Goal: Task Accomplishment & Management: Complete application form

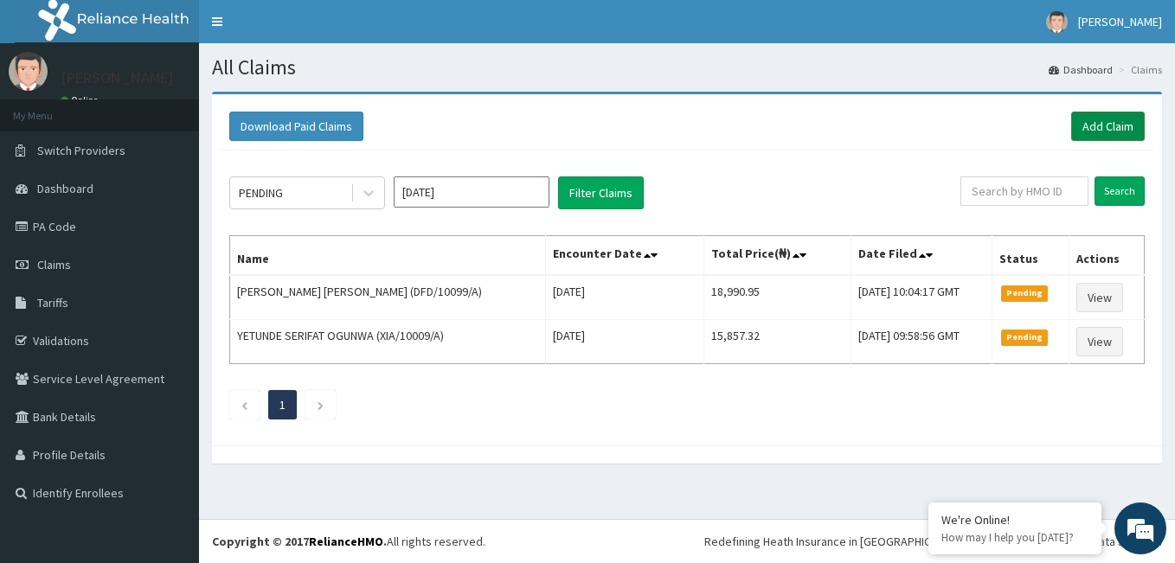
click at [1122, 120] on link "Add Claim" at bounding box center [1108, 126] width 74 height 29
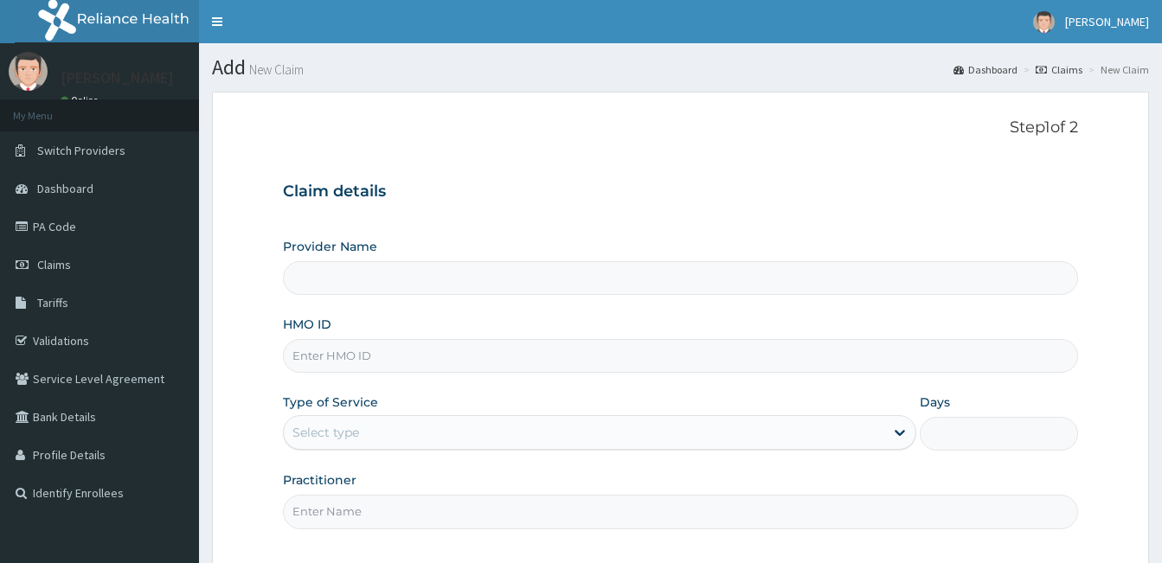
type input "[GEOGRAPHIC_DATA] and [GEOGRAPHIC_DATA]"
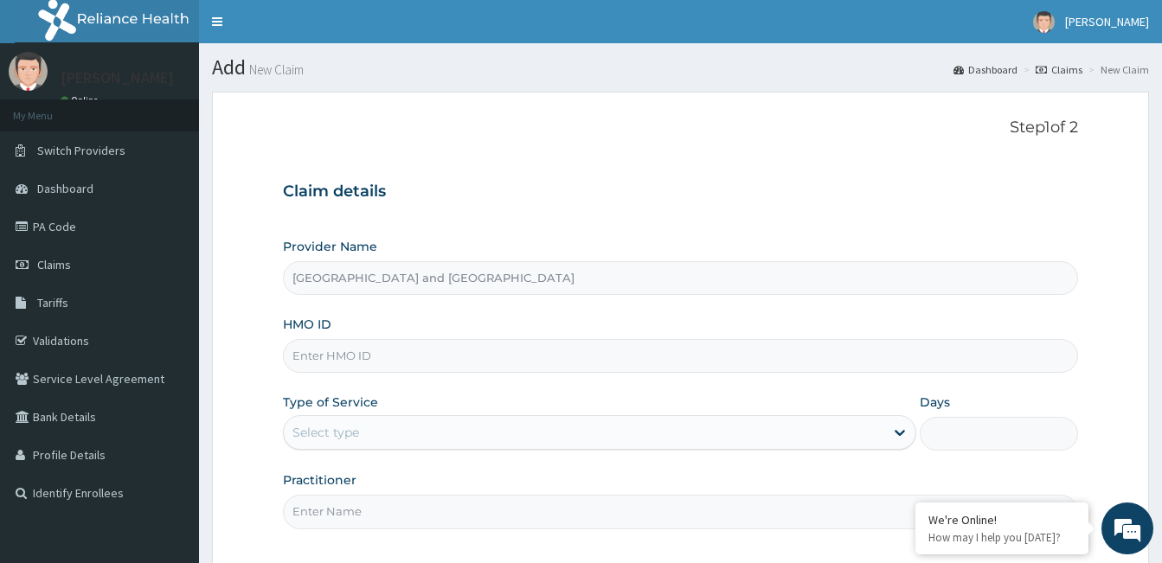
click at [365, 356] on input "HMO ID" at bounding box center [680, 356] width 795 height 34
click at [618, 231] on div "Claim details Provider Name Royalife Specialist Hospital and Maternity Centre H…" at bounding box center [680, 346] width 795 height 363
click at [359, 360] on input "HMO ID" at bounding box center [680, 356] width 795 height 34
click at [445, 357] on input "HMO ID" at bounding box center [680, 356] width 795 height 34
click at [356, 346] on input "HMO ID" at bounding box center [680, 356] width 795 height 34
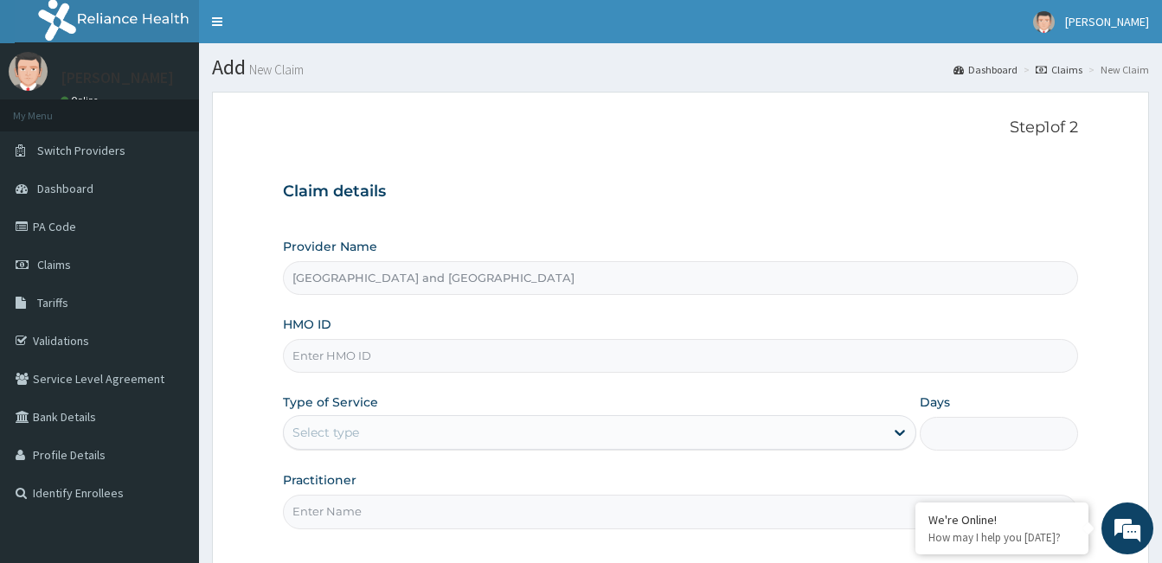
paste input "IBL/10267/D"
type input "IBL/10267/D"
click at [384, 431] on div "Select type" at bounding box center [584, 433] width 600 height 28
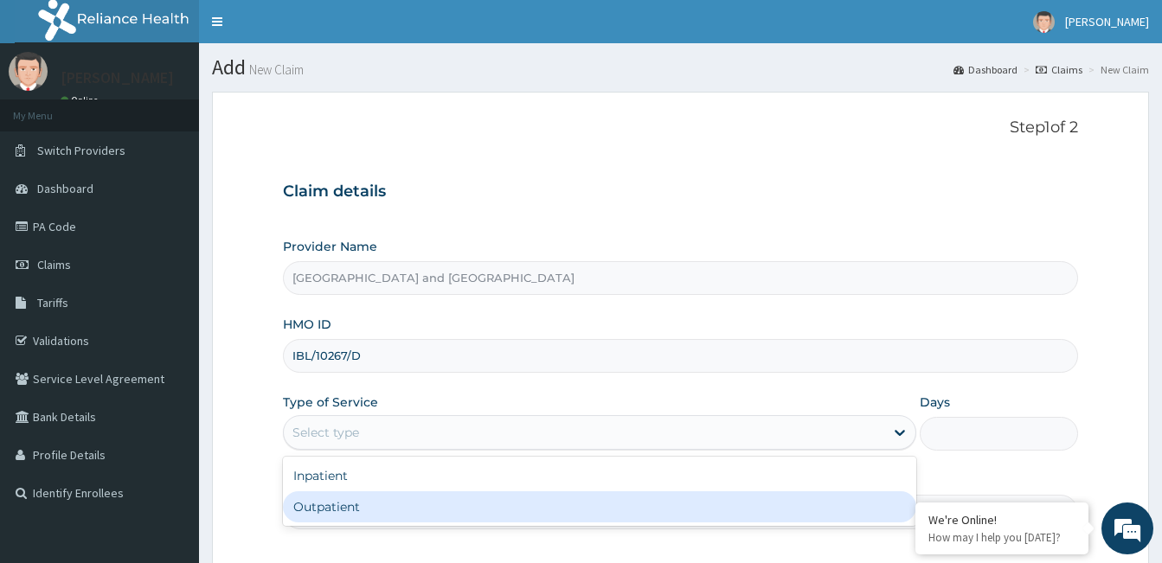
click at [342, 504] on div "Outpatient" at bounding box center [599, 506] width 633 height 31
type input "1"
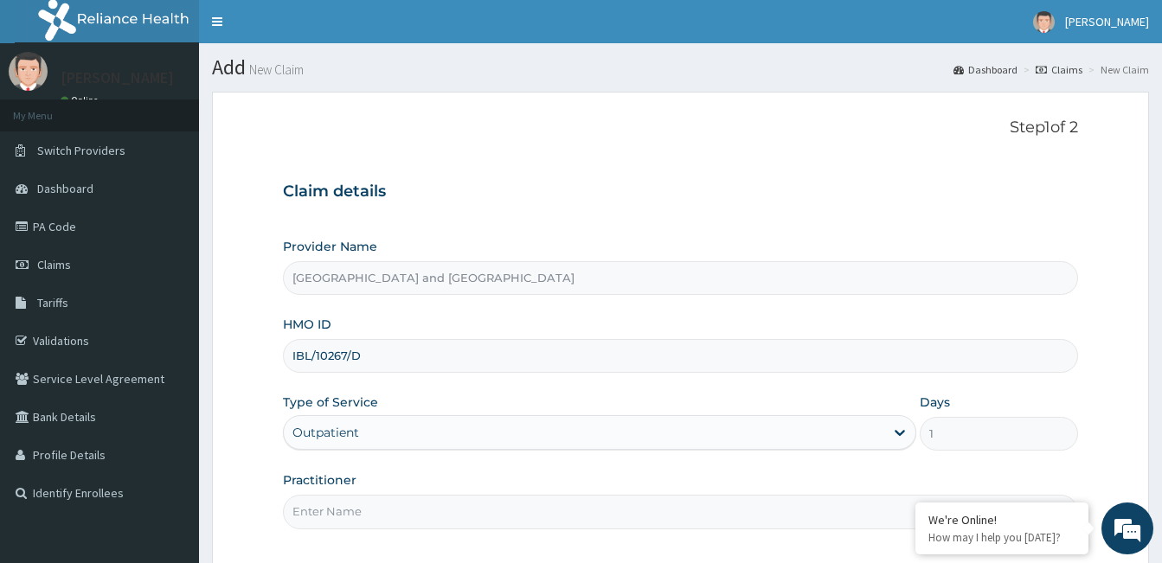
click at [349, 517] on input "Practitioner" at bounding box center [680, 512] width 795 height 34
type input "Dr Opeyemi"
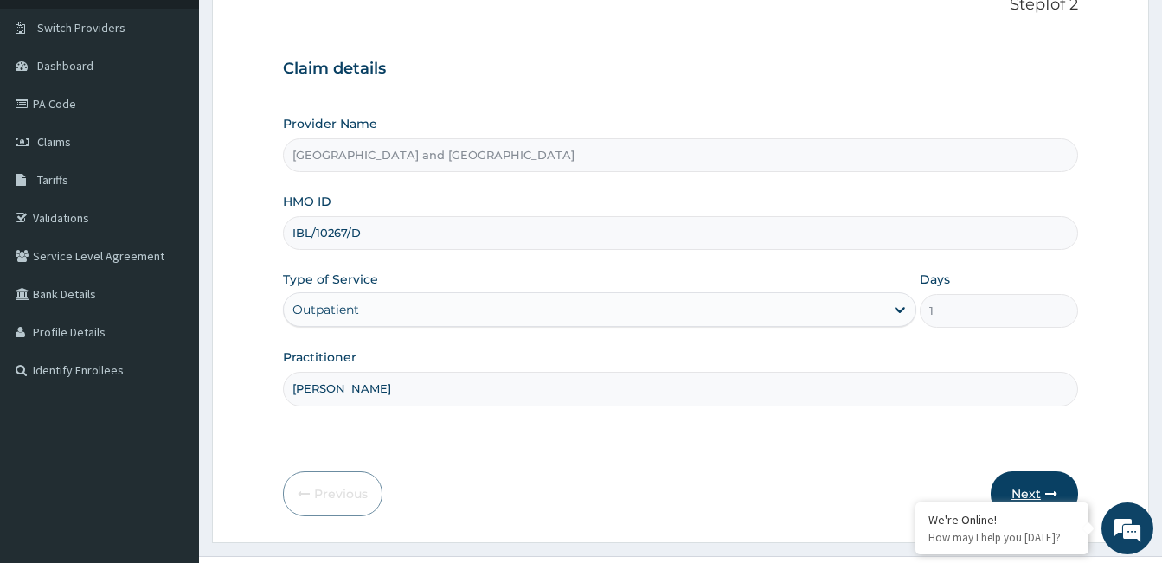
click at [1033, 484] on button "Next" at bounding box center [1034, 494] width 87 height 45
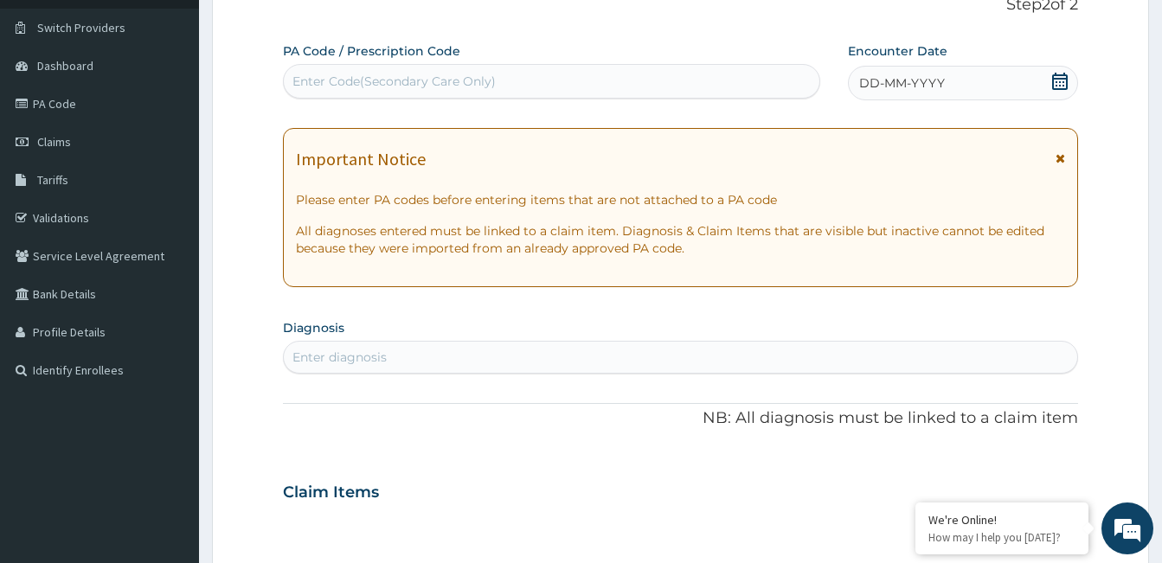
click at [1063, 93] on span at bounding box center [1059, 84] width 17 height 22
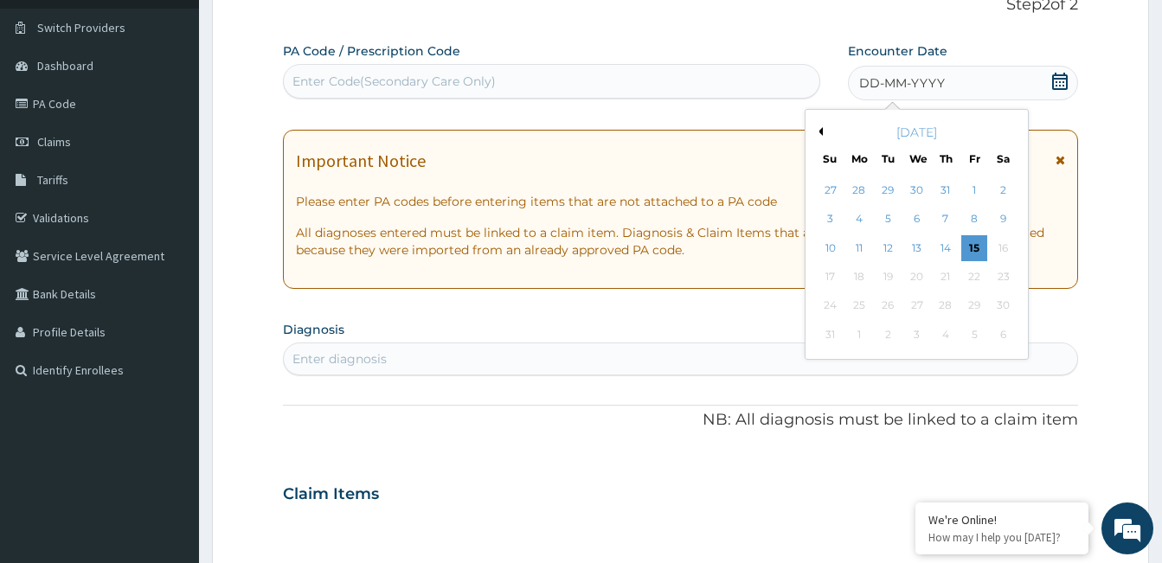
click at [523, 90] on div "Enter Code(Secondary Care Only)" at bounding box center [552, 81] width 536 height 28
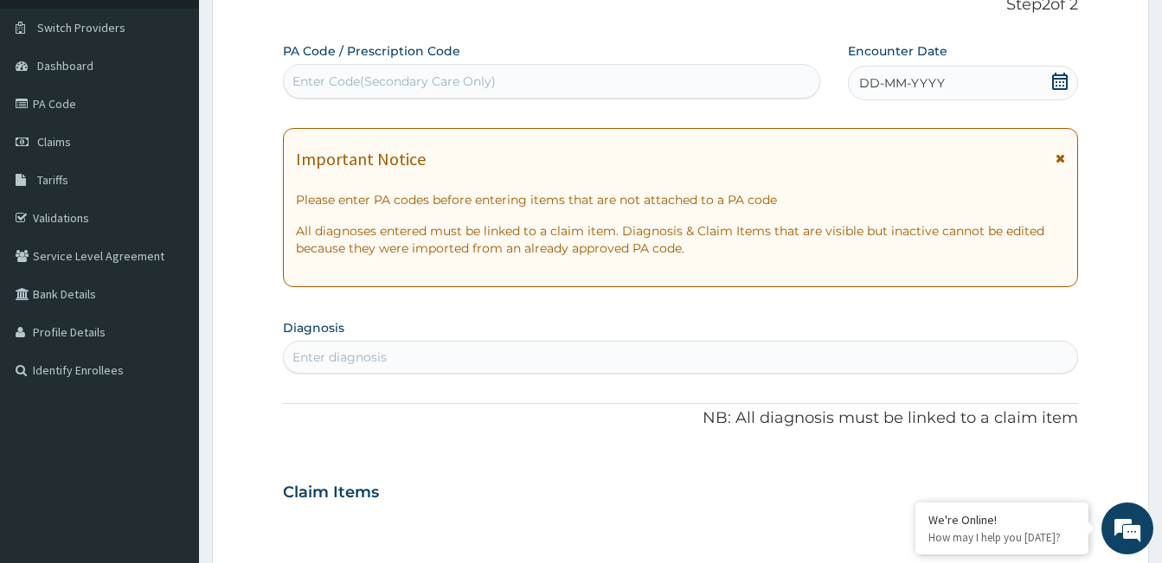
paste input "PA/7B2252"
type input "PA/7B2252"
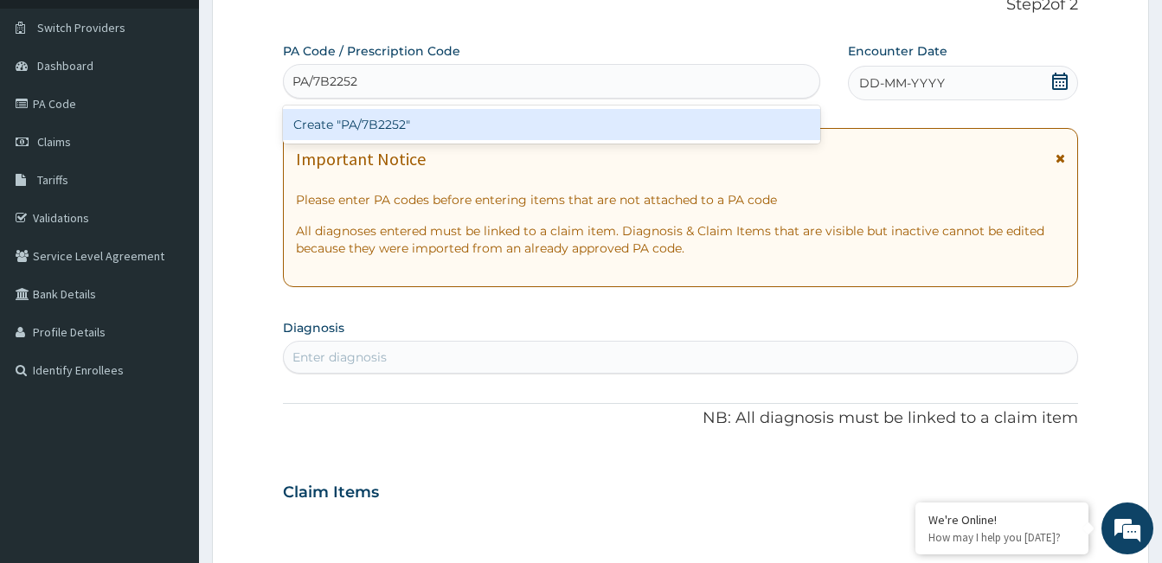
click at [468, 122] on div "Create "PA/7B2252"" at bounding box center [551, 124] width 537 height 31
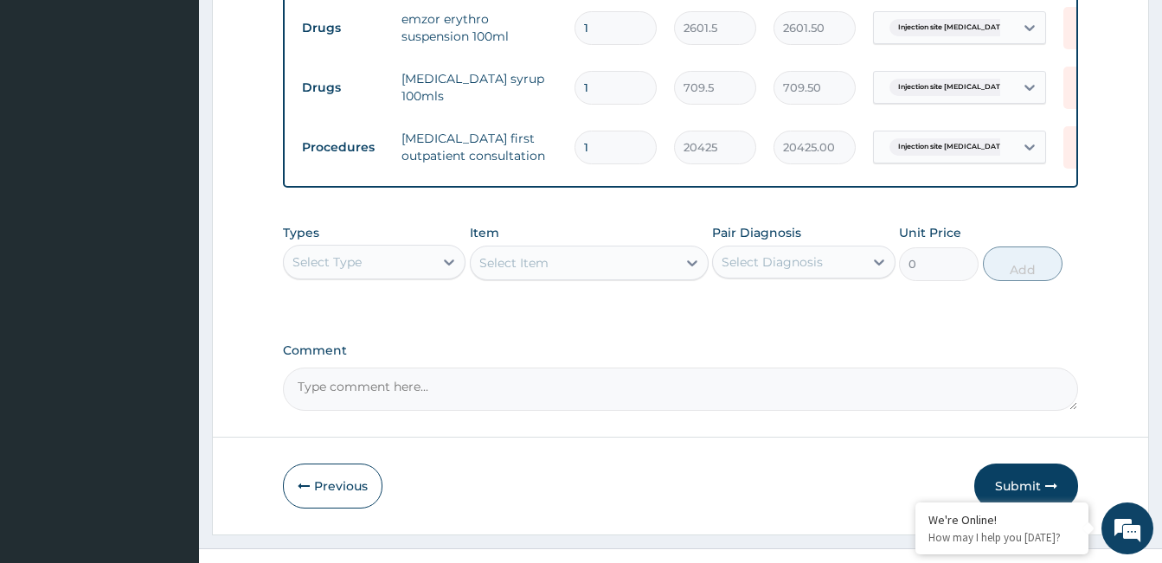
scroll to position [711, 0]
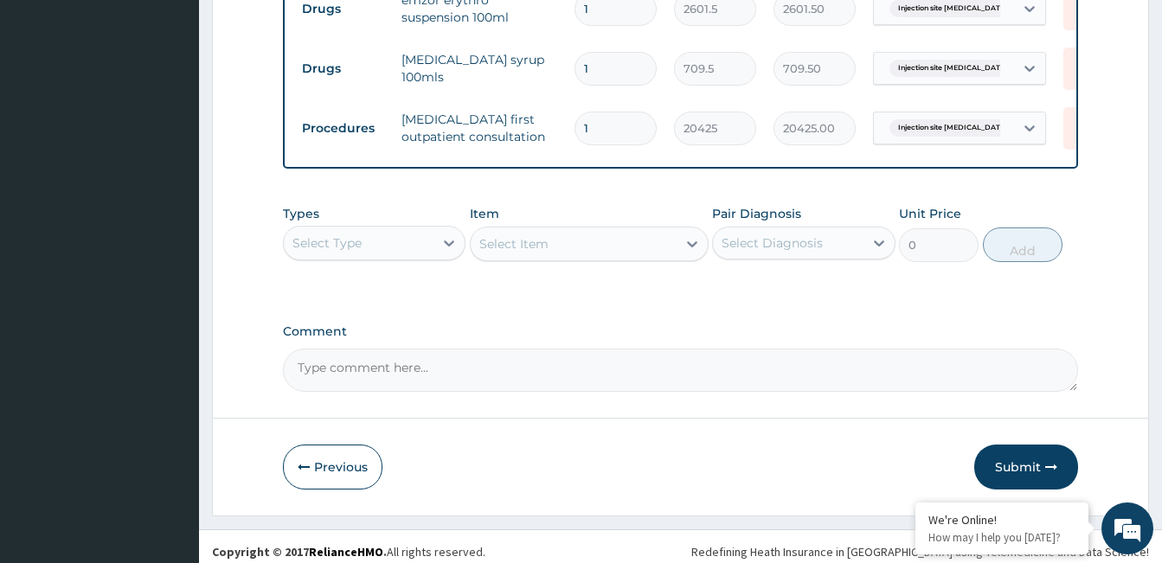
click at [423, 388] on textarea "Comment" at bounding box center [680, 370] width 795 height 43
type textarea "This re"
click at [341, 379] on textarea "This re" at bounding box center [680, 370] width 795 height 43
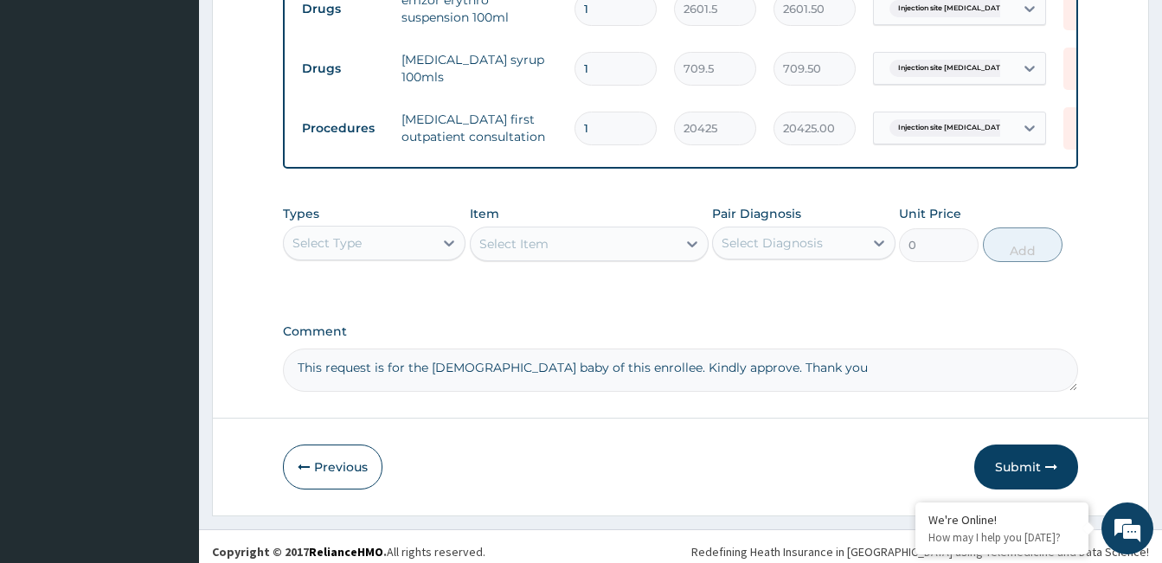
type textarea "This request is for the [DEMOGRAPHIC_DATA] baby of this enrollee. Kindly approv…"
click at [1032, 481] on button "Submit" at bounding box center [1026, 467] width 104 height 45
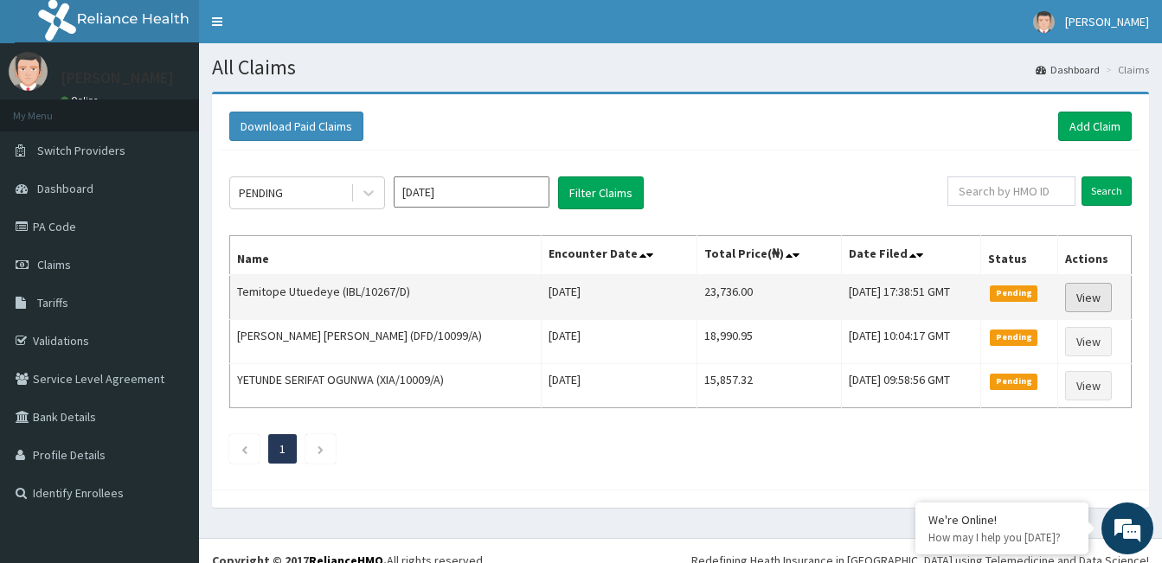
click at [1094, 295] on link "View" at bounding box center [1088, 297] width 47 height 29
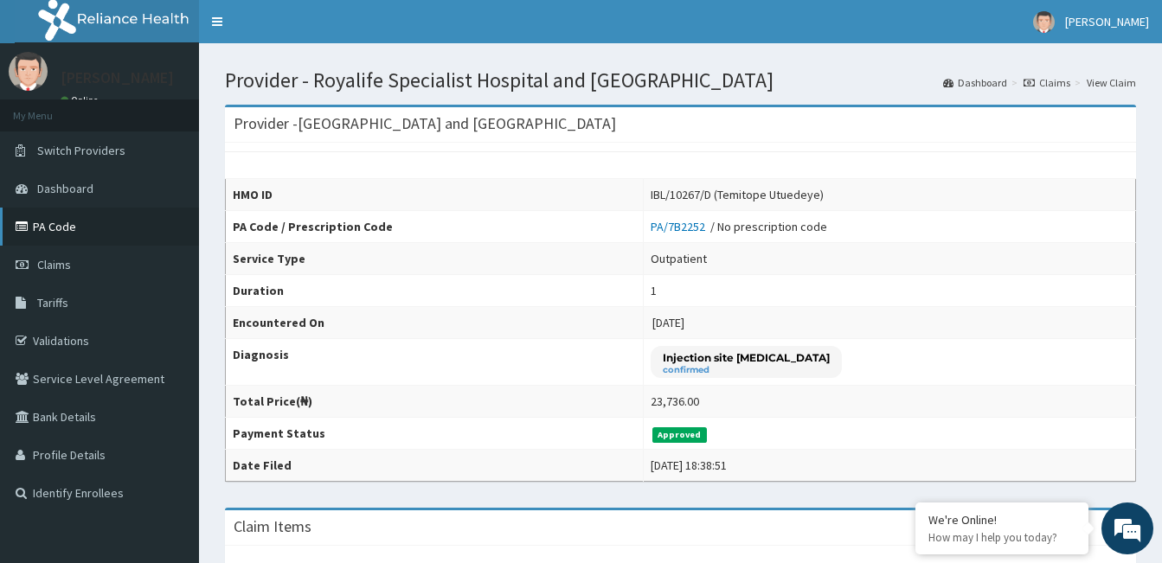
click at [65, 235] on link "PA Code" at bounding box center [99, 227] width 199 height 38
